Goal: Find specific page/section: Find specific page/section

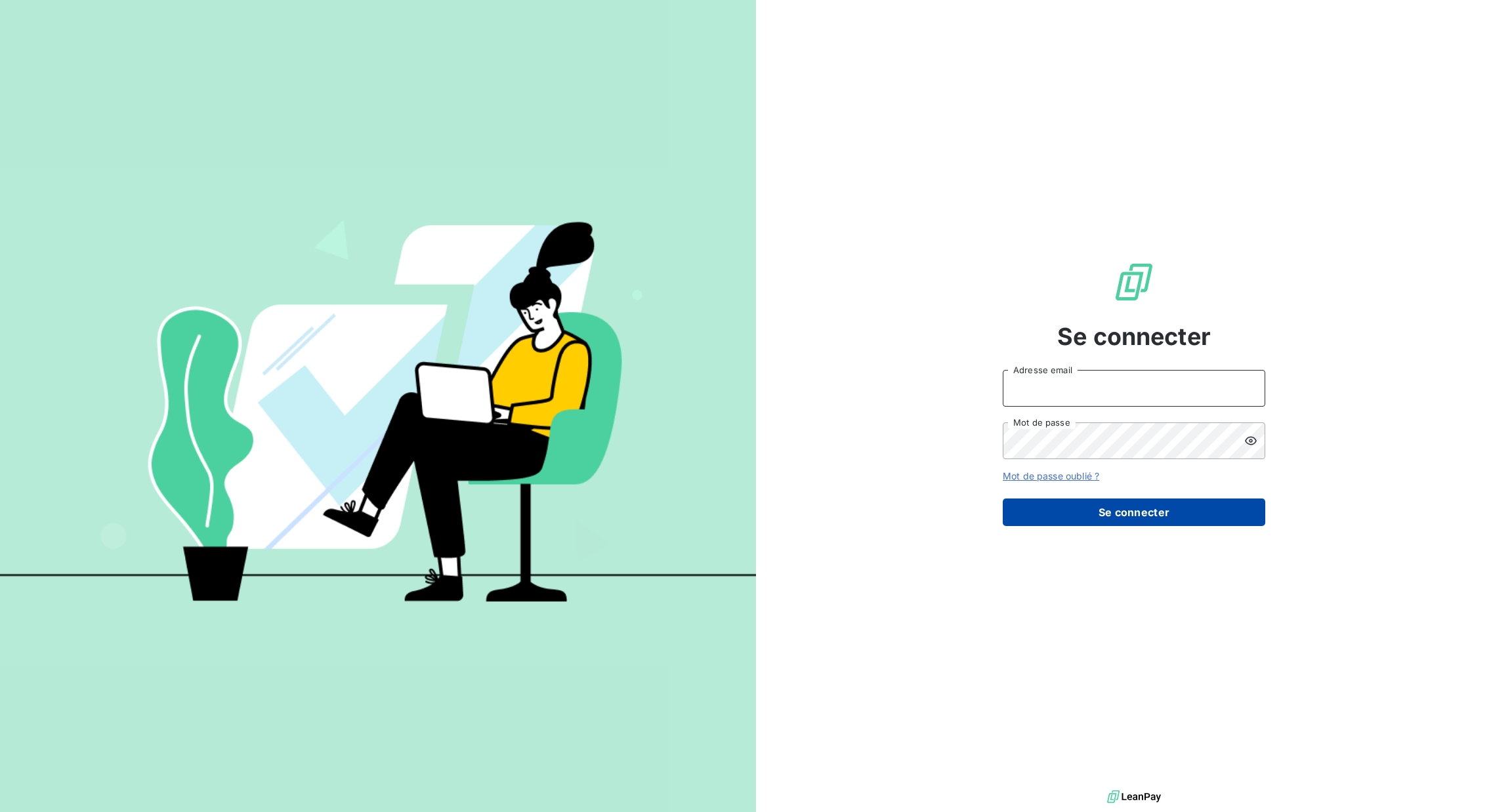
type input "[PERSON_NAME][EMAIL_ADDRESS][DOMAIN_NAME]"
click at [1113, 500] on button "Se connecter" at bounding box center [1134, 512] width 262 height 28
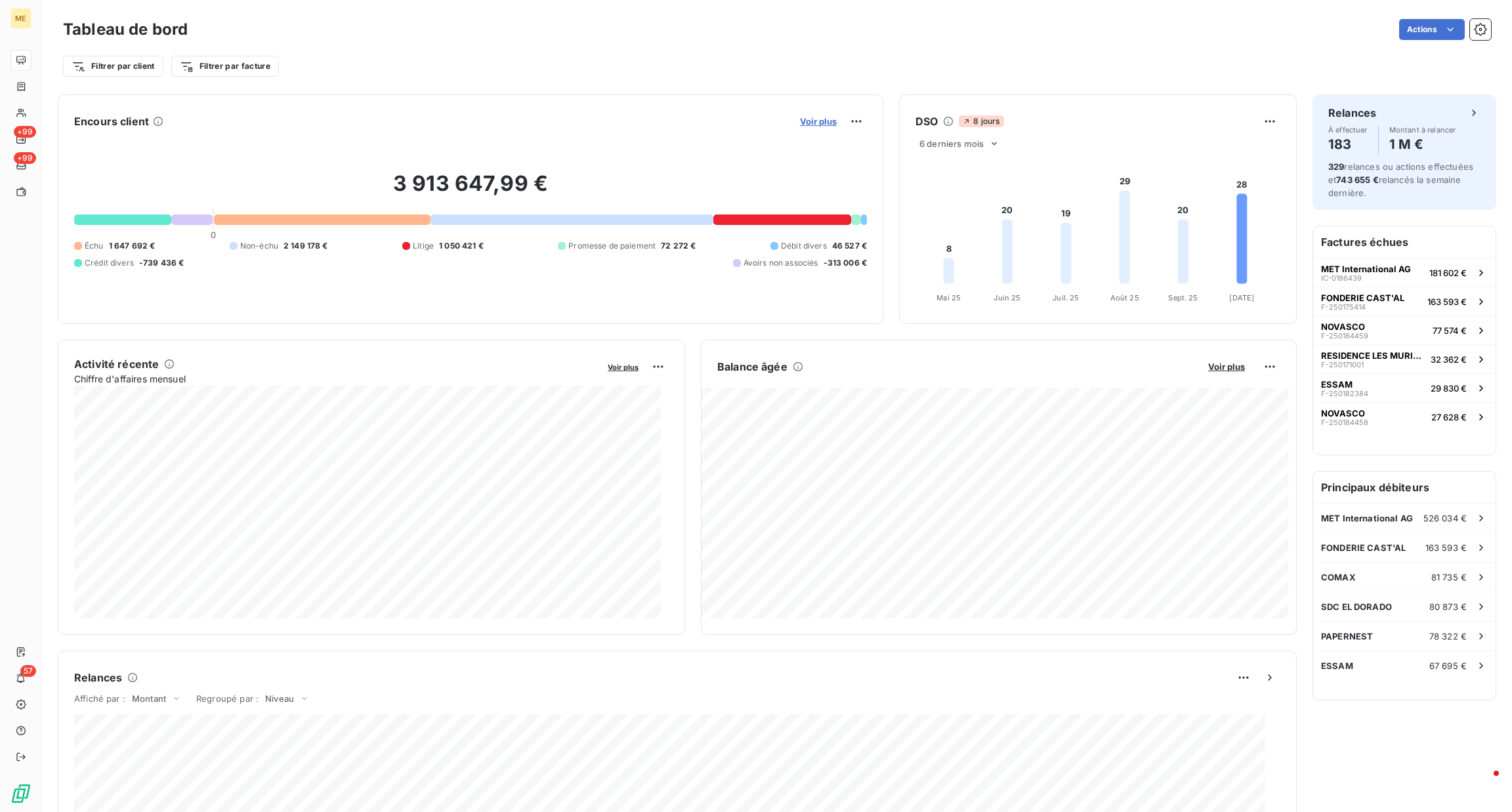
click at [808, 123] on span "Voir plus" at bounding box center [818, 121] width 37 height 10
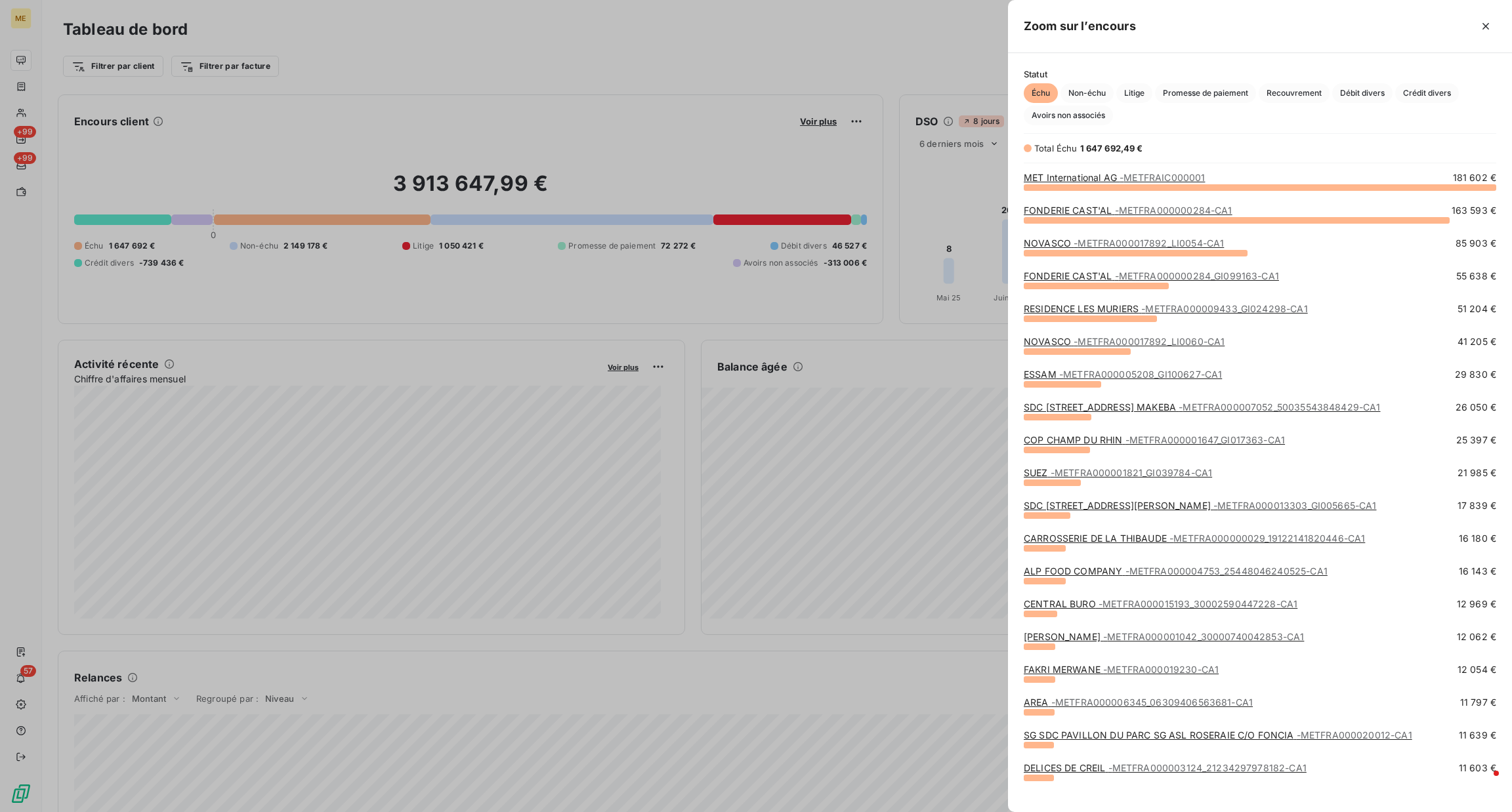
scroll to position [610, 489]
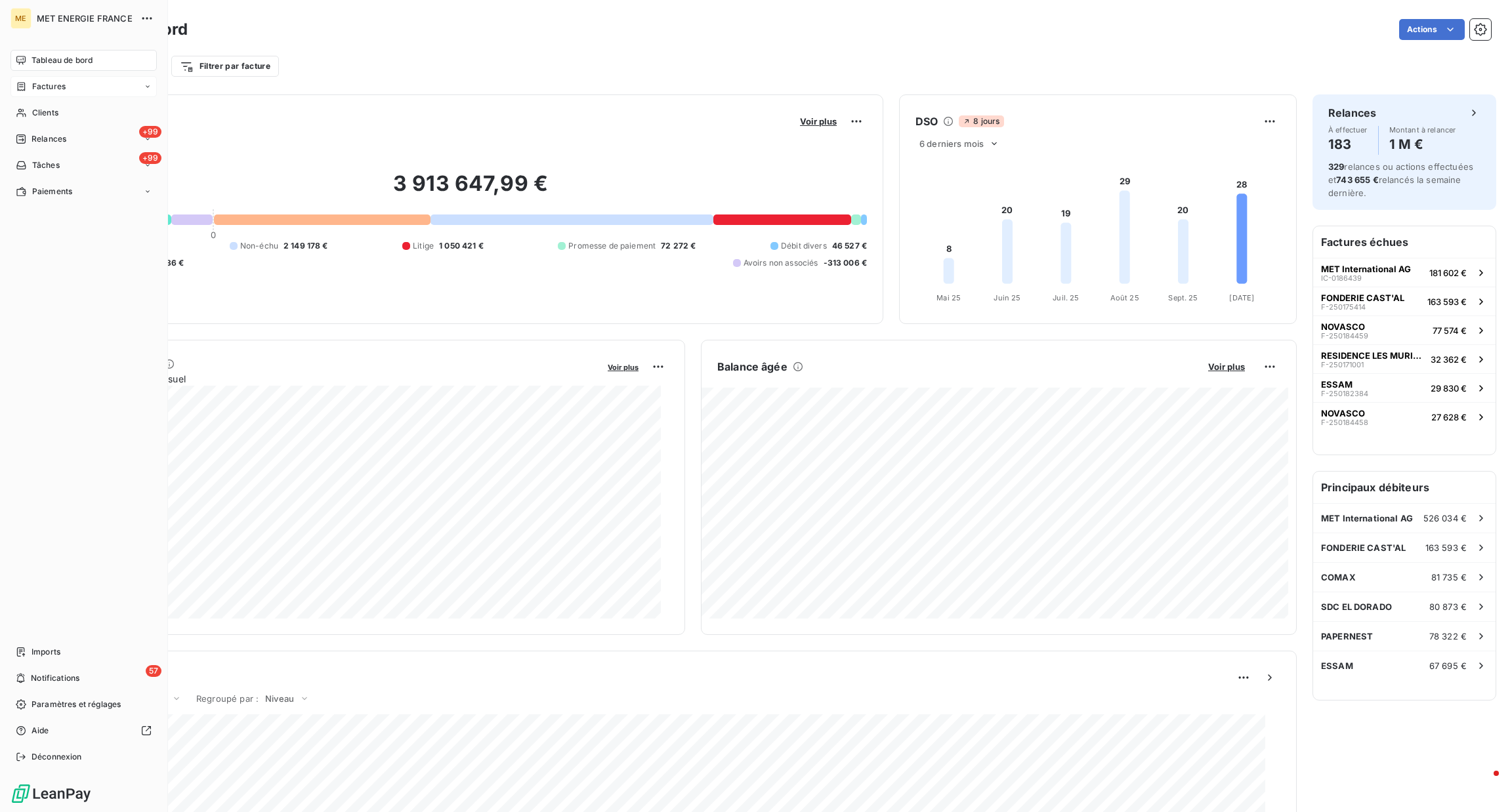
click at [32, 91] on span "Factures" at bounding box center [49, 87] width 34 height 12
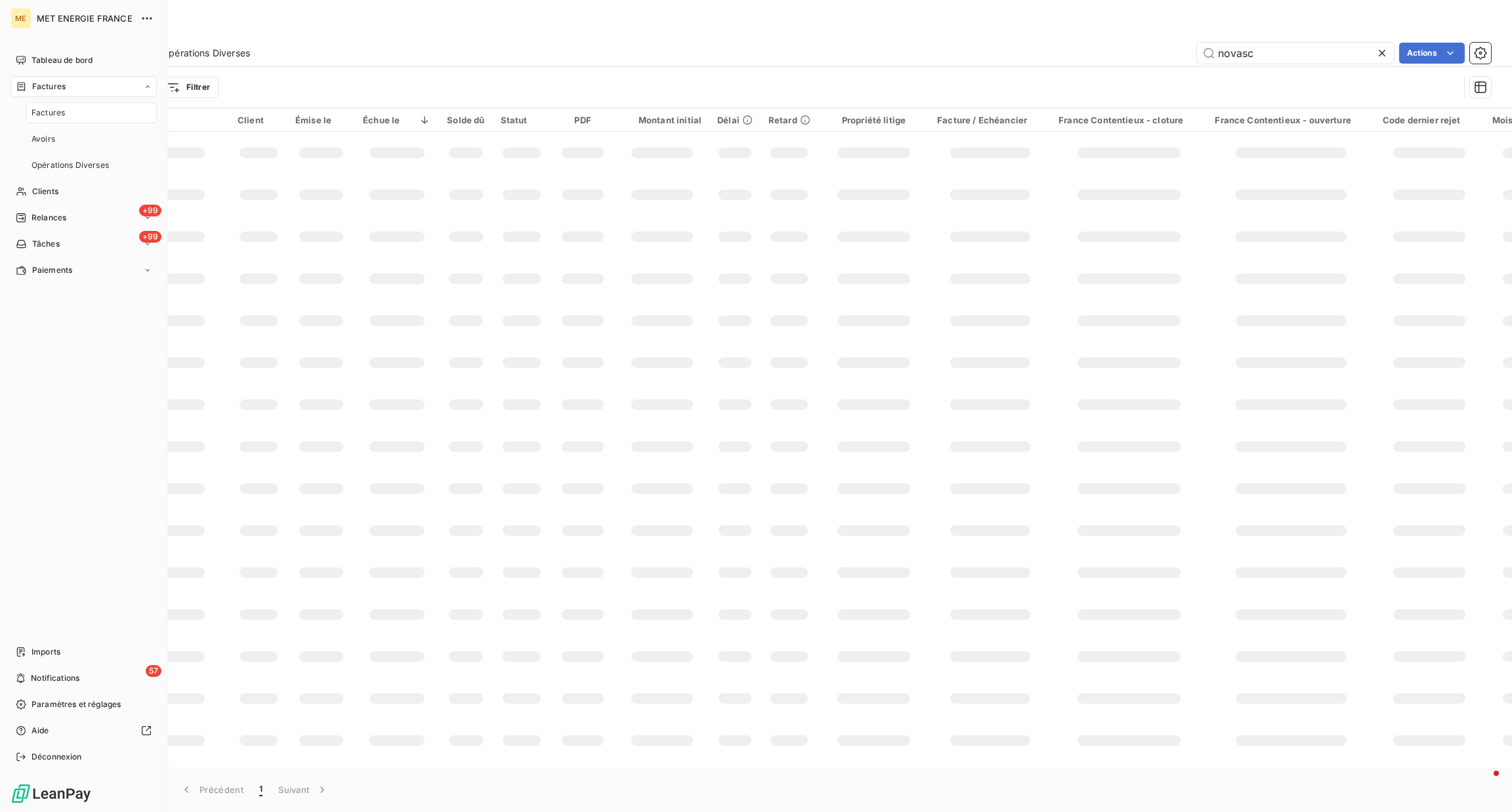
click at [50, 95] on div "Factures" at bounding box center [83, 87] width 146 height 21
click at [58, 123] on div "Clients" at bounding box center [83, 113] width 146 height 21
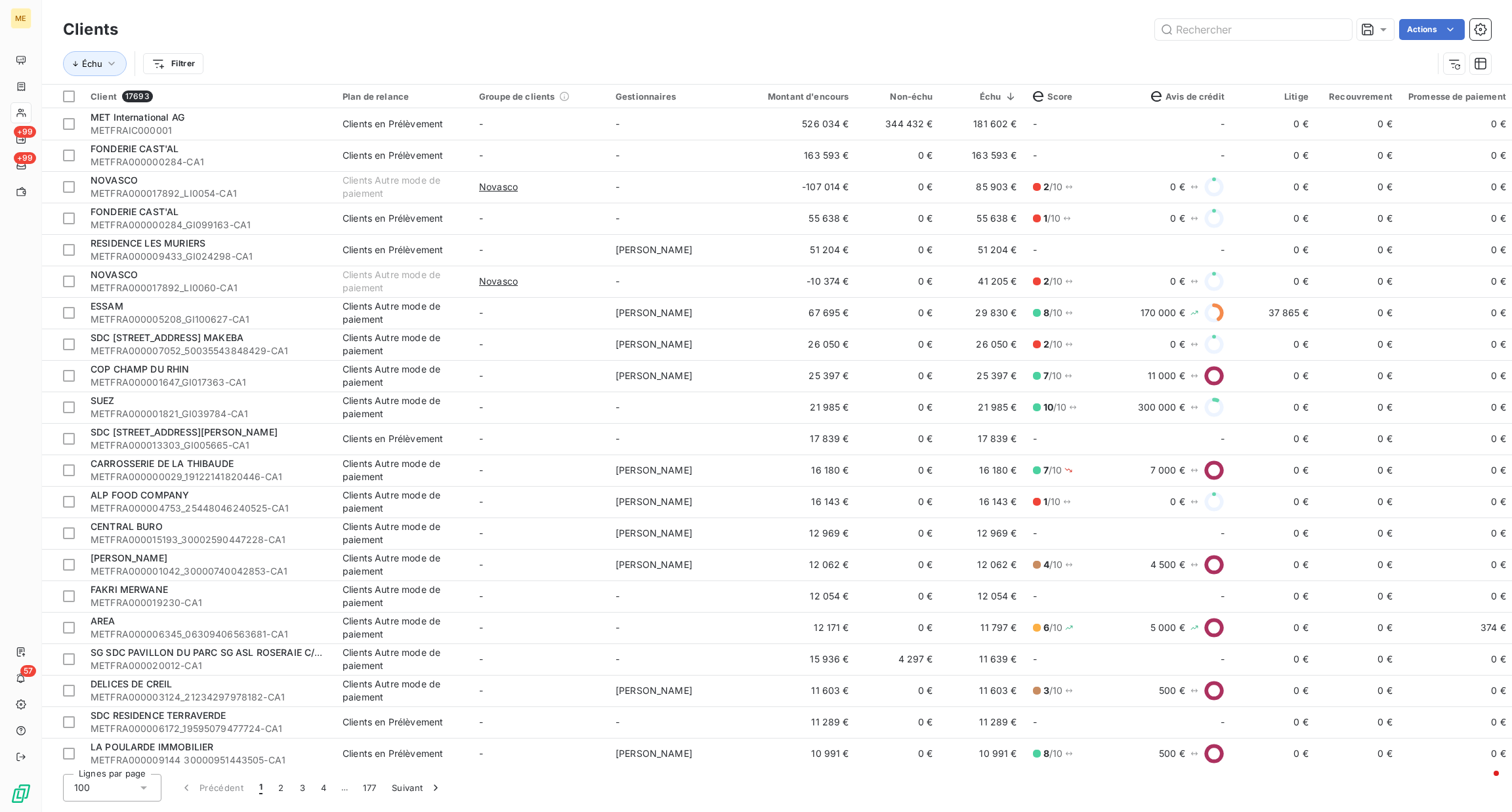
type input "a"
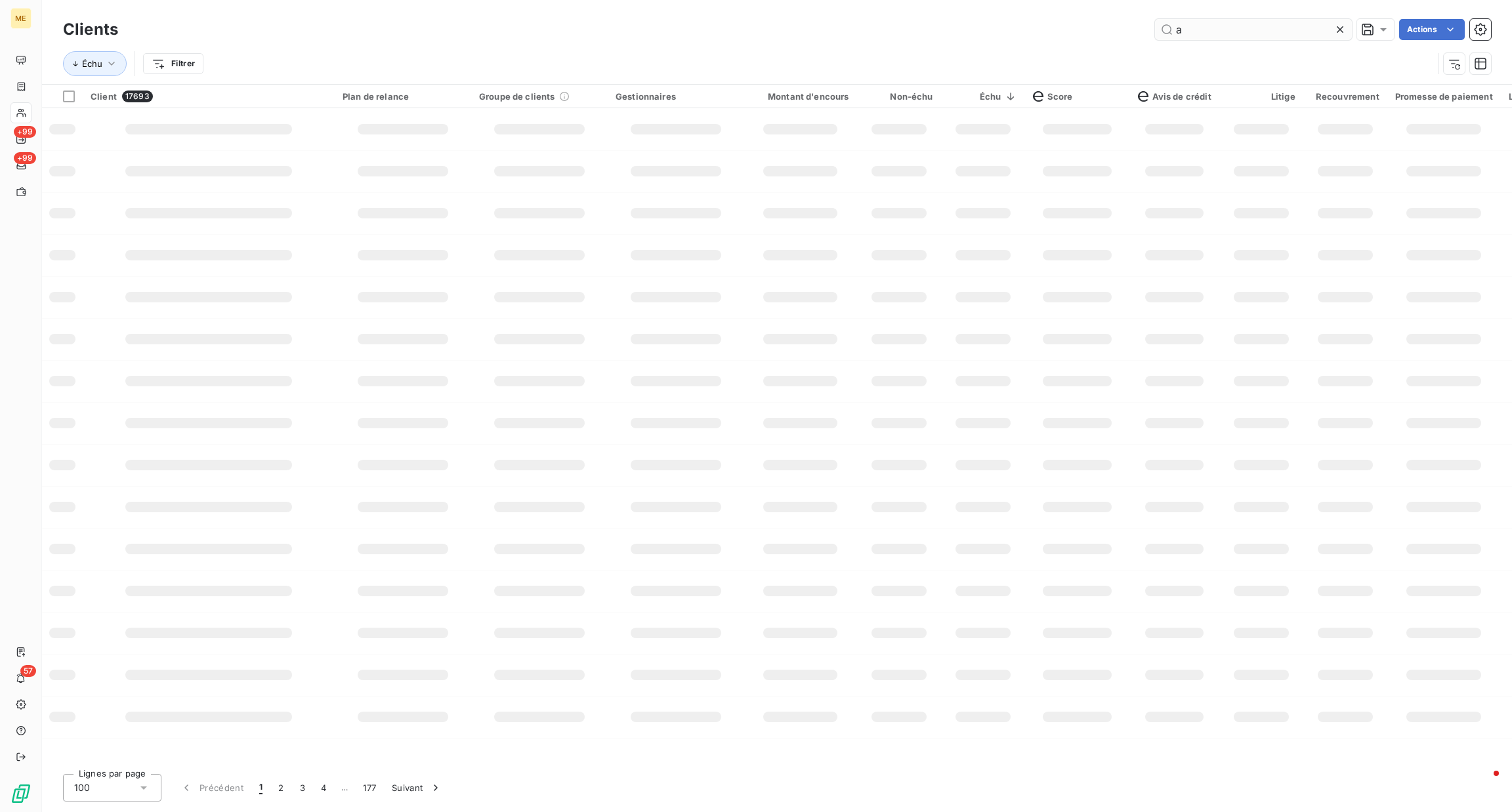
click at [1215, 25] on input "a" at bounding box center [1254, 29] width 197 height 21
type input "a"
click at [1214, 43] on div "Échu Filtrer" at bounding box center [777, 64] width 1428 height 40
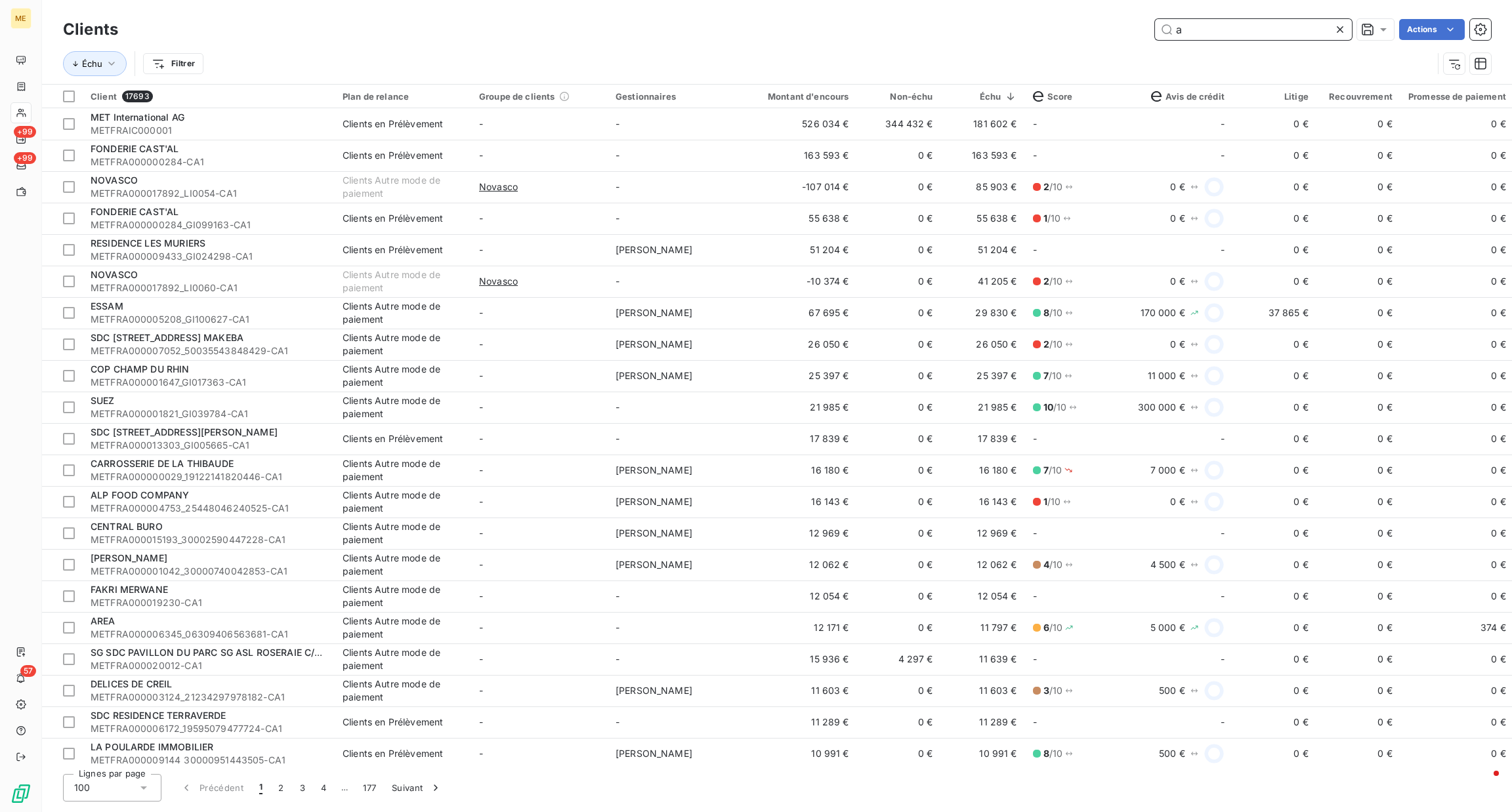
click at [1212, 28] on input "a" at bounding box center [1254, 29] width 197 height 21
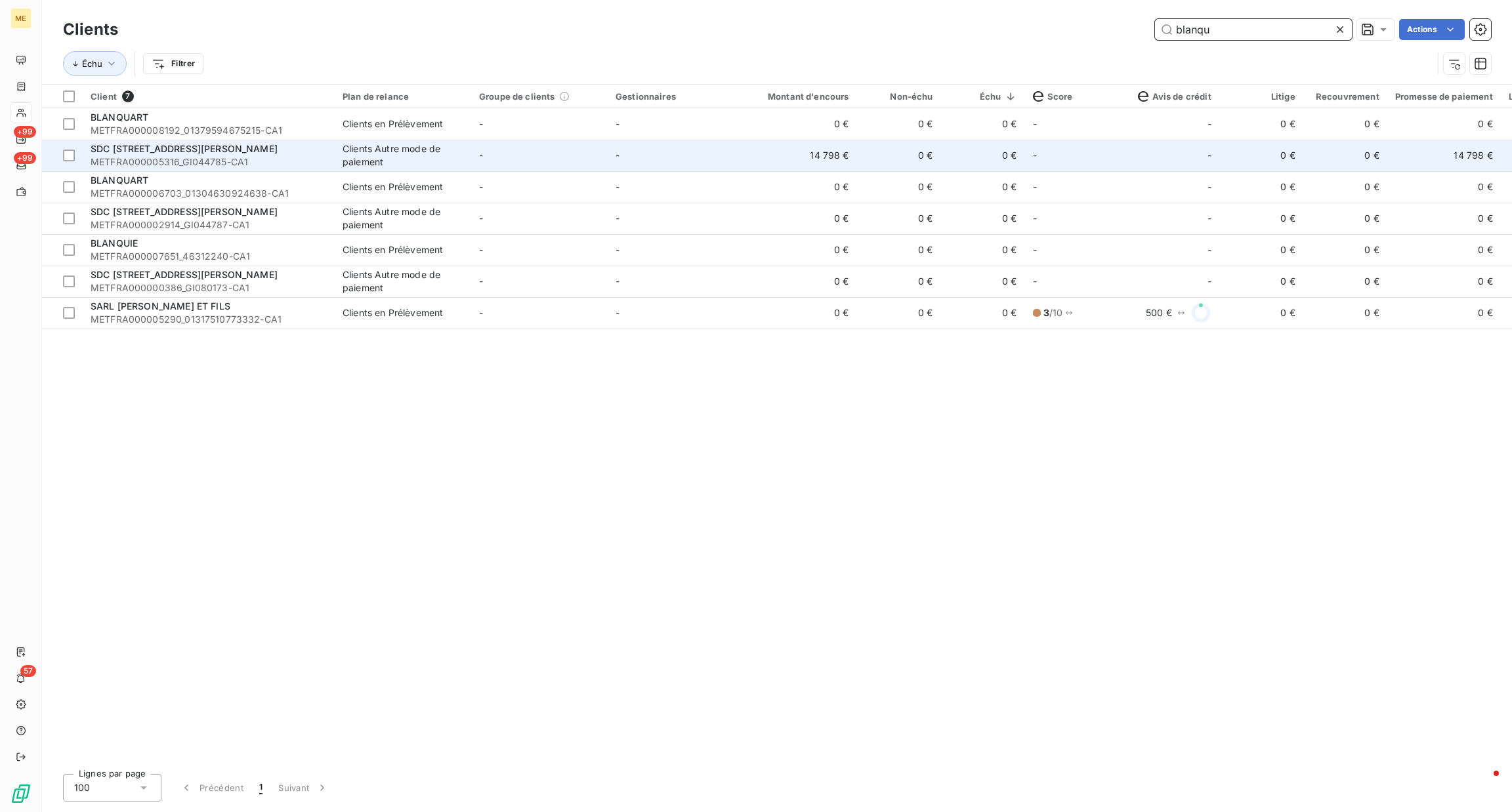
type input "blanqu"
click at [364, 158] on div "Clients Autre mode de paiement" at bounding box center [402, 155] width 121 height 26
